Goal: Find specific page/section: Find specific page/section

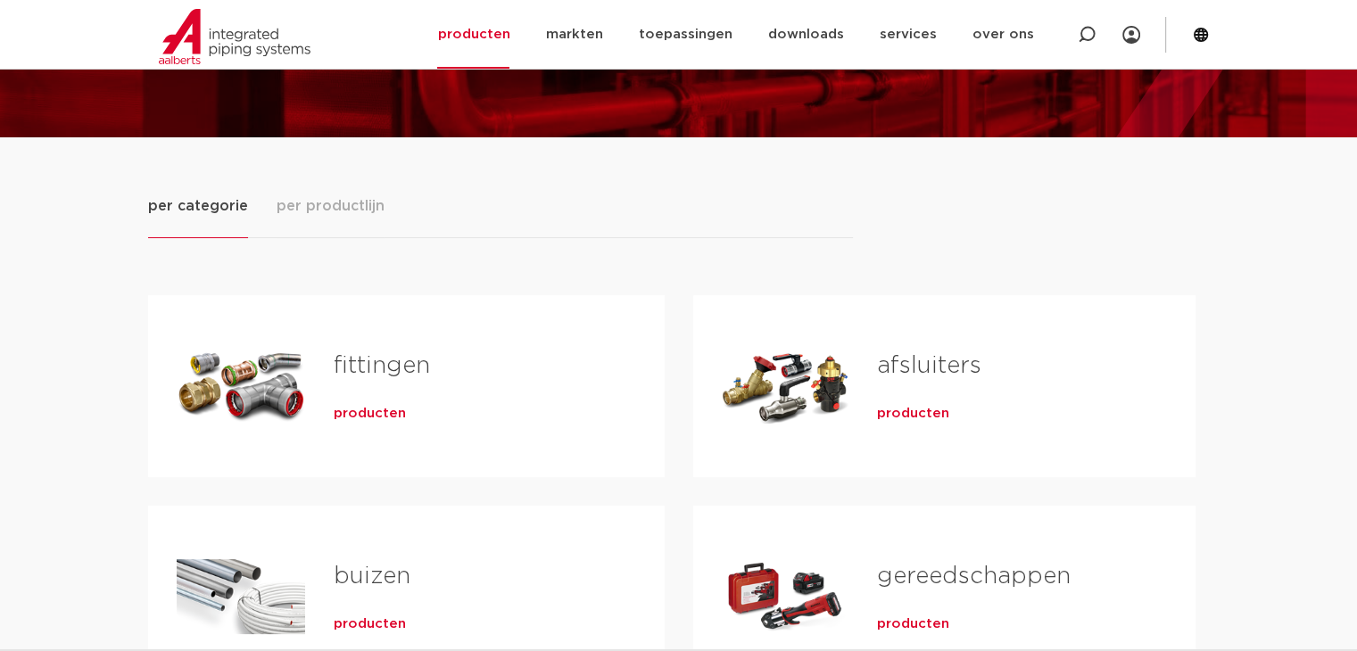
click at [357, 406] on span "producten" at bounding box center [370, 414] width 72 height 18
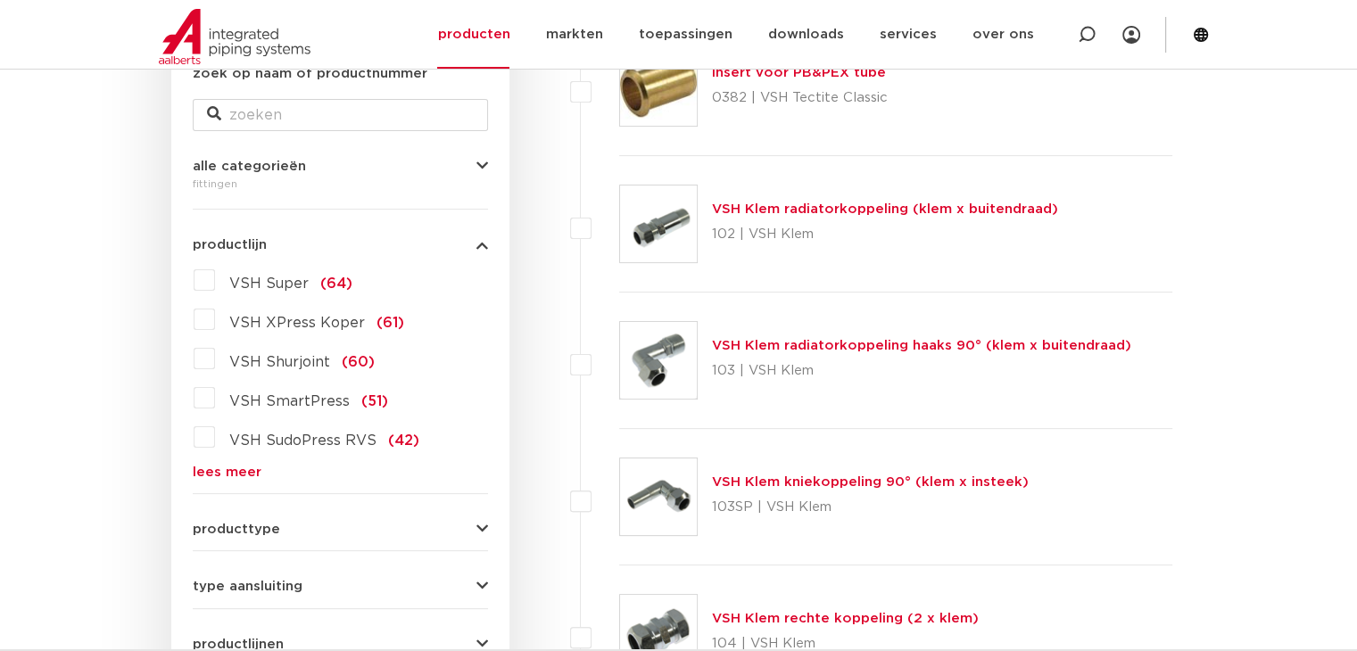
scroll to position [368, 0]
click at [831, 203] on link "VSH Klem radiatorkoppeling (klem x buitendraad)" at bounding box center [885, 208] width 346 height 13
